Goal: Transaction & Acquisition: Purchase product/service

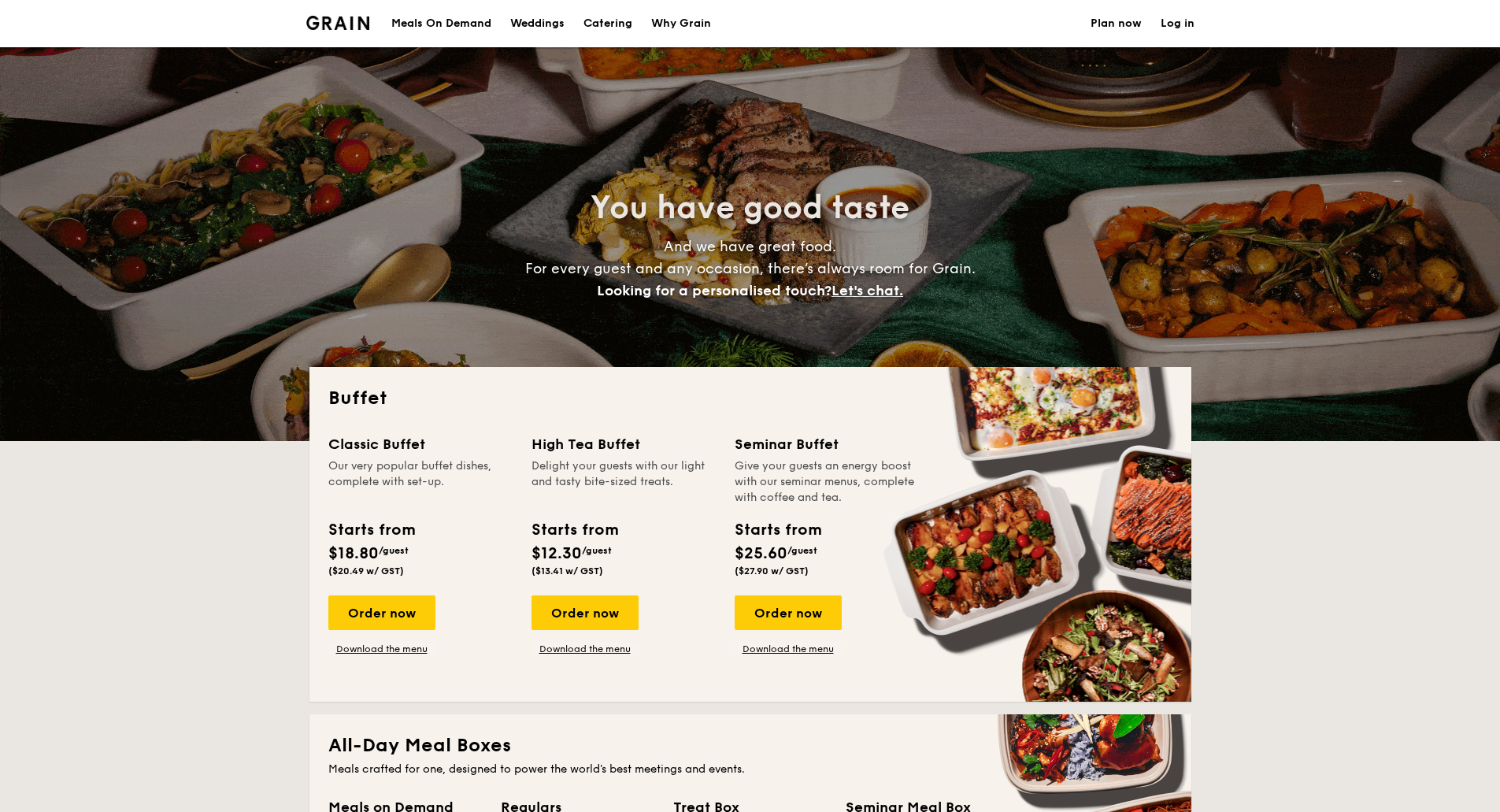
select select
click at [806, 618] on div "Order now" at bounding box center [788, 612] width 107 height 34
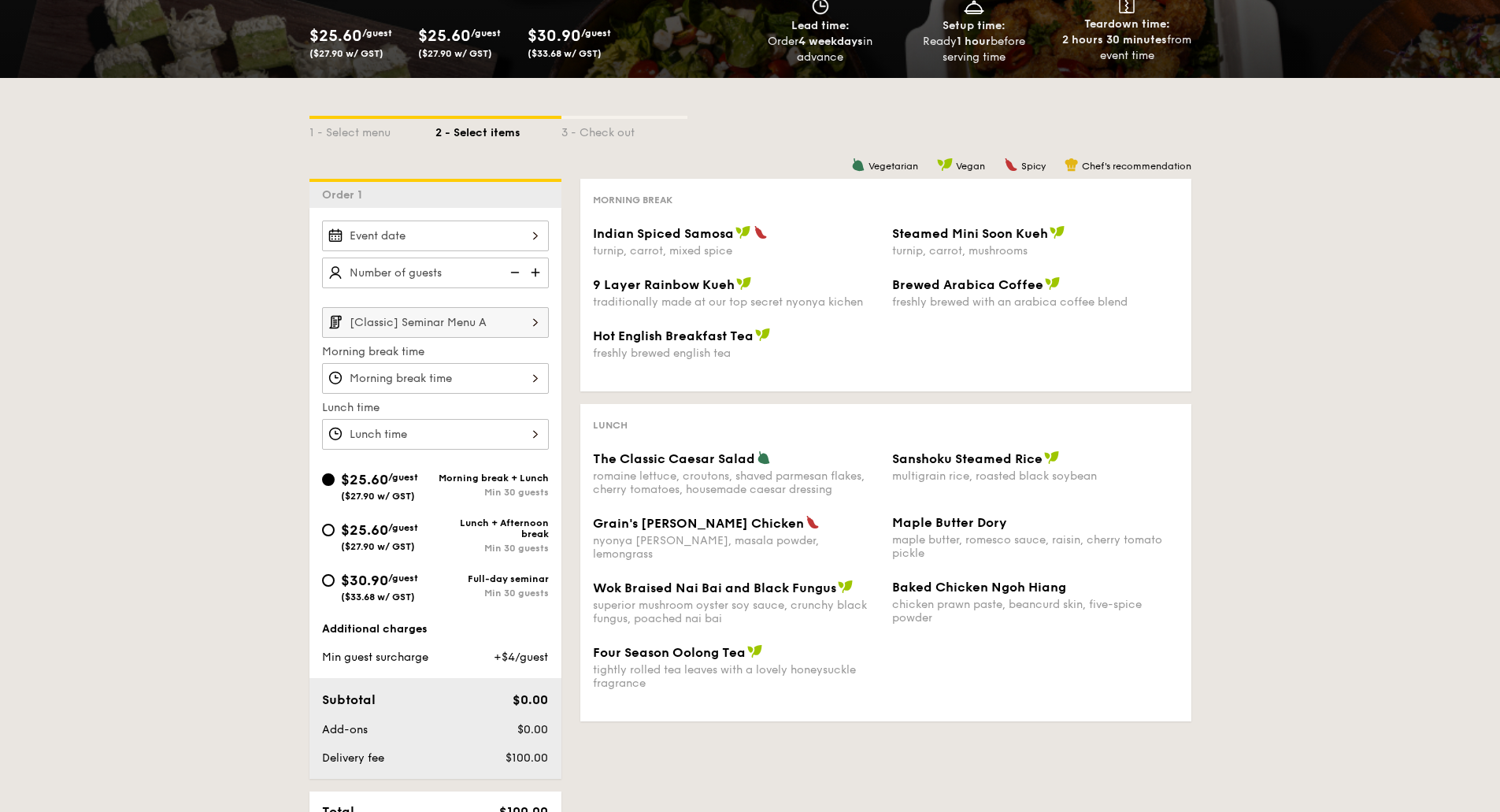
scroll to position [236, 0]
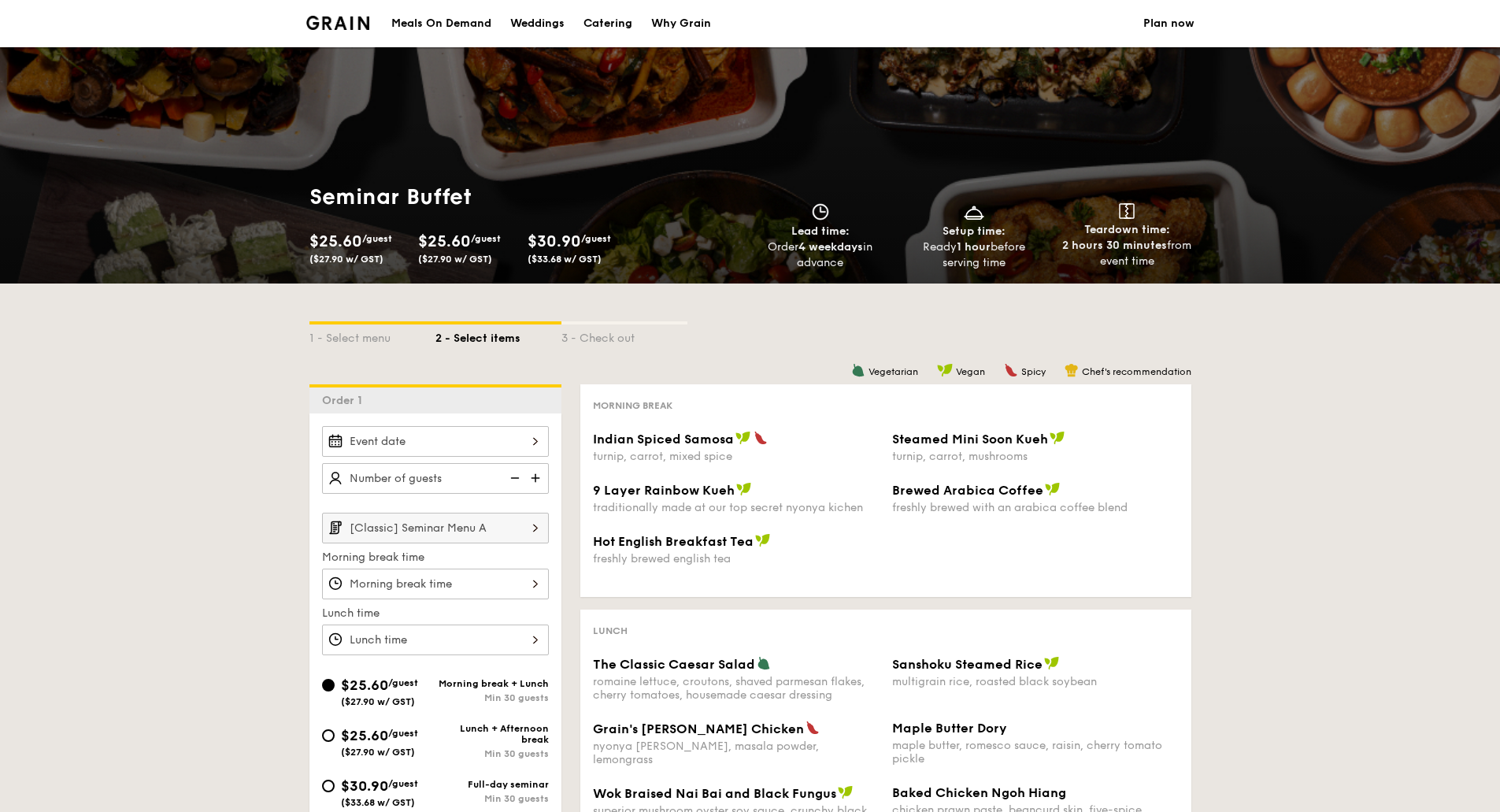
select select
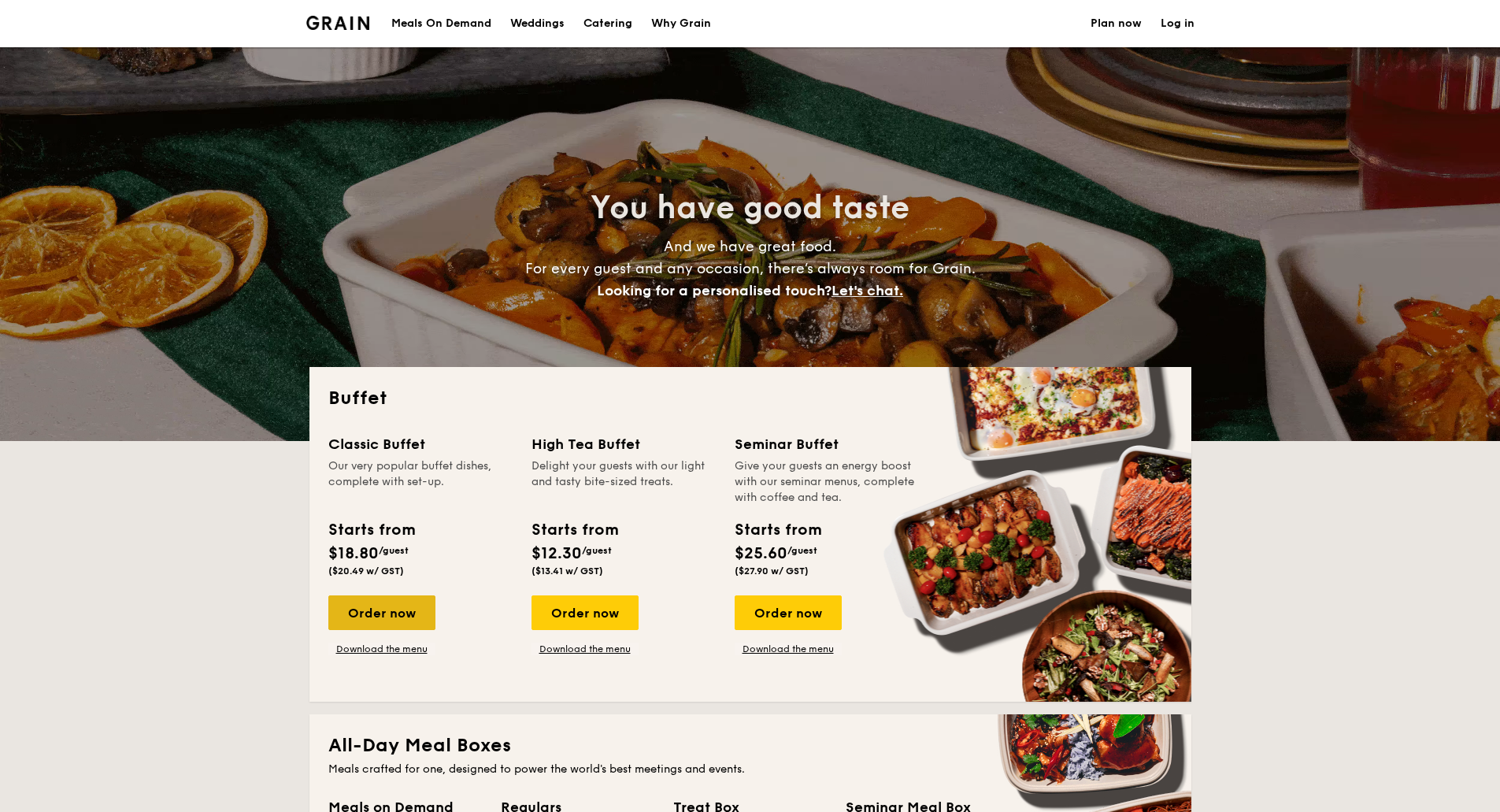
click at [401, 611] on div "Order now" at bounding box center [382, 612] width 107 height 34
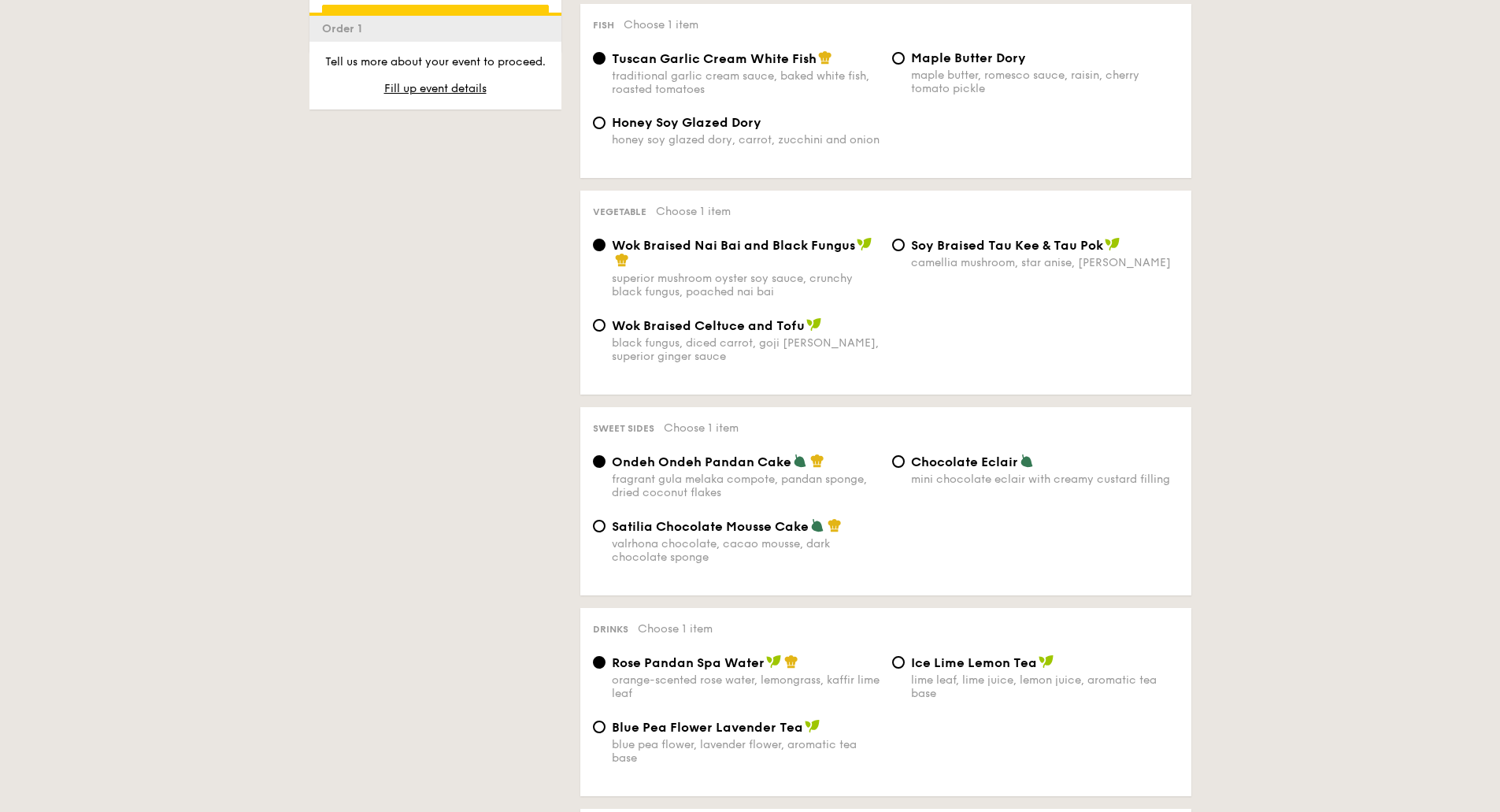
scroll to position [1339, 0]
